Goal: Transaction & Acquisition: Purchase product/service

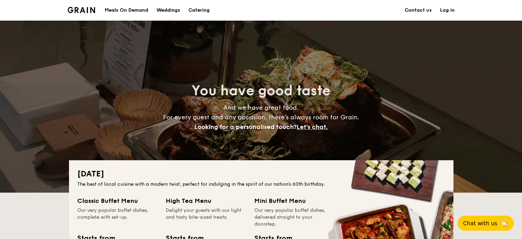
click at [121, 7] on div "Meals On Demand" at bounding box center [127, 10] width 44 height 21
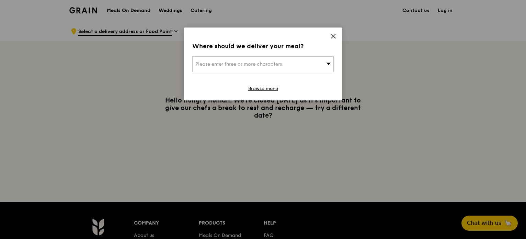
click at [310, 63] on div "Please enter three or more characters" at bounding box center [262, 64] width 141 height 16
click at [310, 62] on input "search" at bounding box center [263, 64] width 141 height 15
click at [334, 38] on icon at bounding box center [333, 36] width 6 height 6
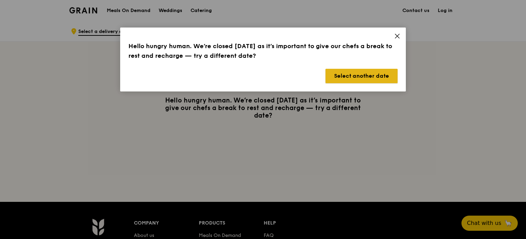
click at [353, 70] on button "Select another date" at bounding box center [361, 76] width 72 height 14
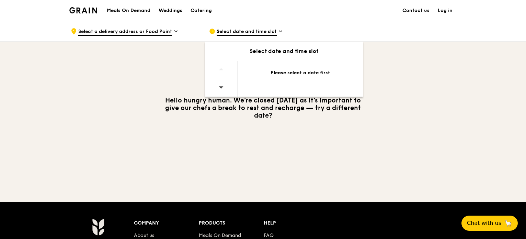
click at [265, 33] on span "Select date and time slot" at bounding box center [247, 32] width 60 height 8
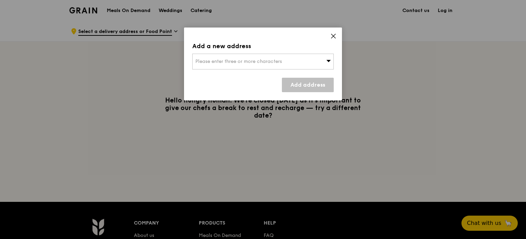
click at [255, 59] on span "Please enter three or more characters" at bounding box center [238, 61] width 87 height 6
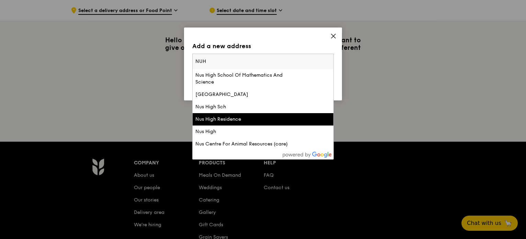
scroll to position [34, 0]
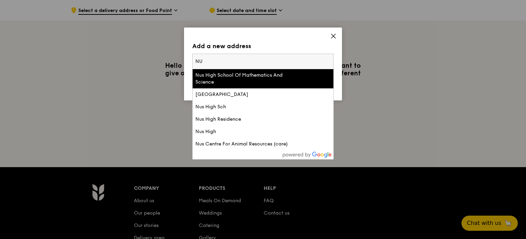
type input "N"
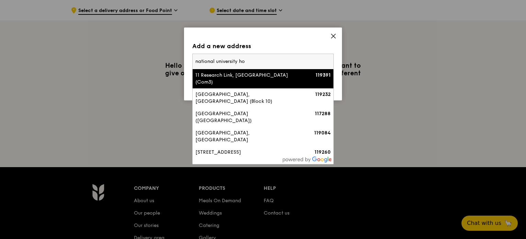
type input "national university hos"
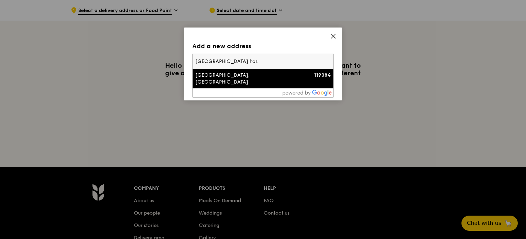
click at [242, 74] on div "5A Lower Kent Ridge Road, National University Hospital" at bounding box center [246, 79] width 102 height 14
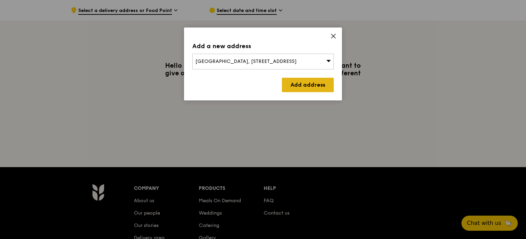
click at [318, 85] on link "Add address" at bounding box center [308, 85] width 52 height 14
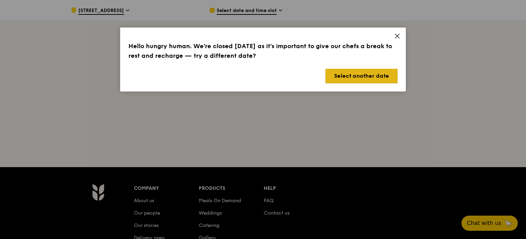
click at [378, 80] on button "Select another date" at bounding box center [361, 76] width 72 height 14
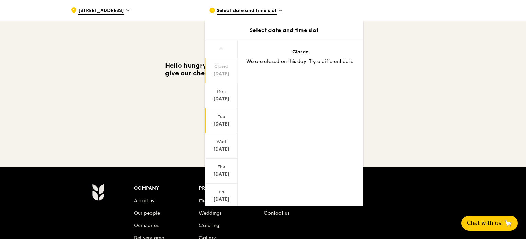
scroll to position [45, 0]
click at [219, 193] on span at bounding box center [221, 196] width 5 height 16
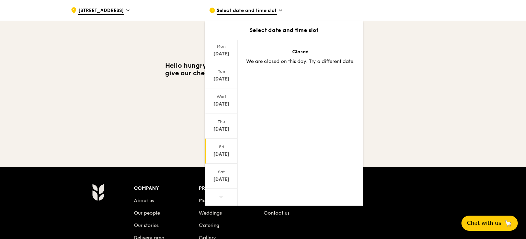
click at [221, 152] on div "Sep 5" at bounding box center [221, 154] width 31 height 7
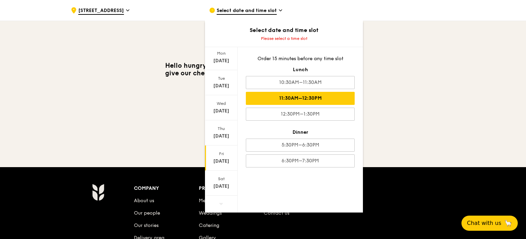
click at [312, 99] on div "11:30AM–12:30PM" at bounding box center [300, 98] width 109 height 13
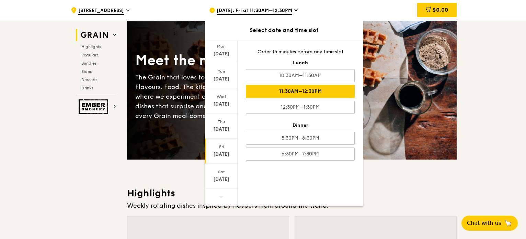
click at [448, 190] on h3 "Highlights" at bounding box center [292, 193] width 330 height 12
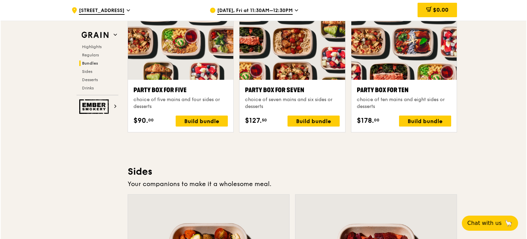
scroll to position [1408, 0]
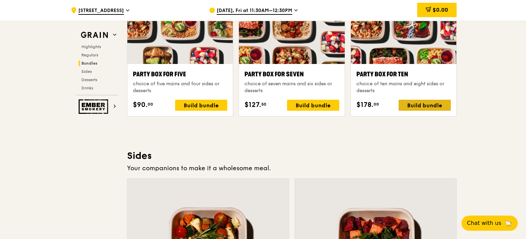
click at [412, 105] on div "Build bundle" at bounding box center [425, 105] width 52 height 11
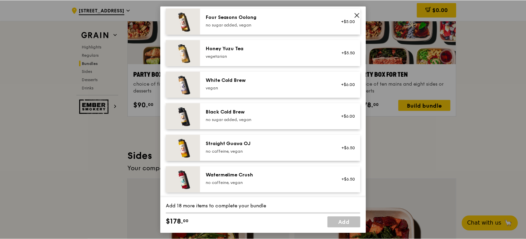
scroll to position [828, 0]
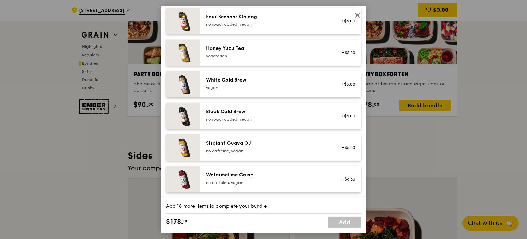
click at [359, 16] on icon at bounding box center [358, 15] width 6 height 6
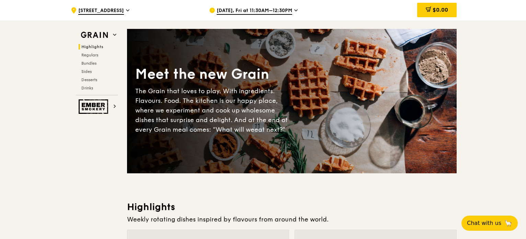
scroll to position [0, 0]
